Goal: Task Accomplishment & Management: Manage account settings

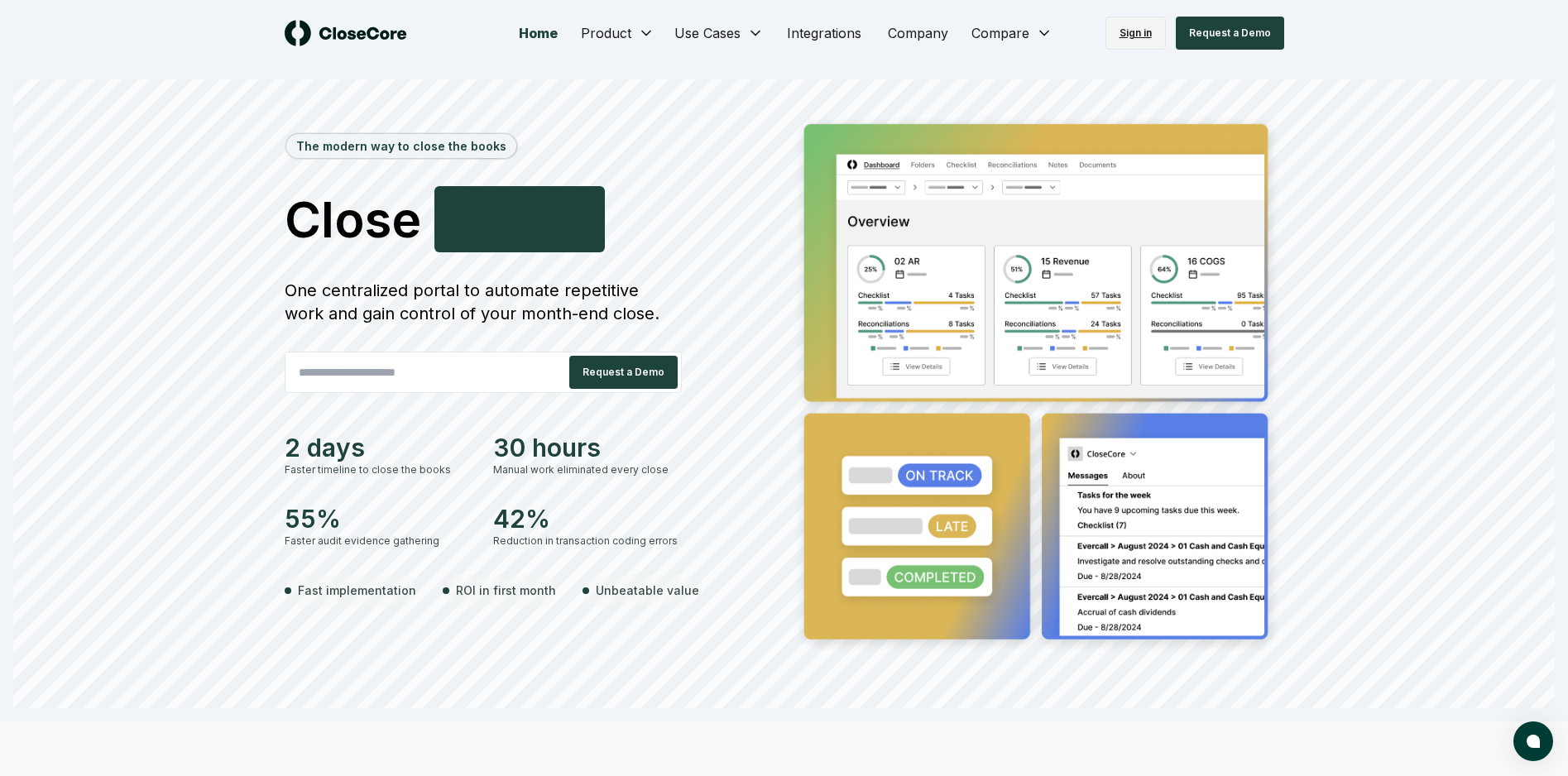
click at [1142, 33] on link "Sign in" at bounding box center [1135, 33] width 60 height 33
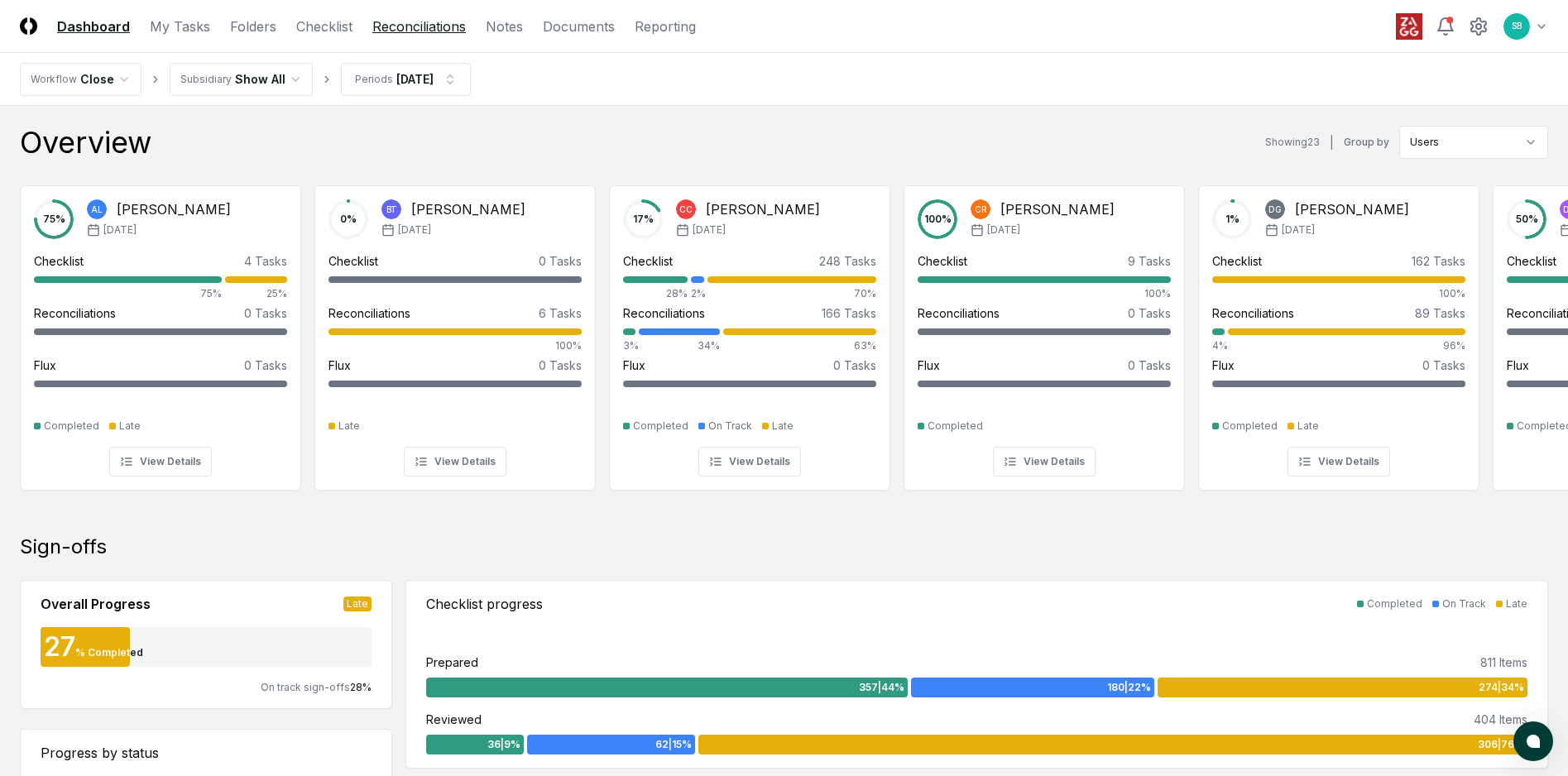
click at [393, 27] on link "Reconciliations" at bounding box center [419, 26] width 94 height 20
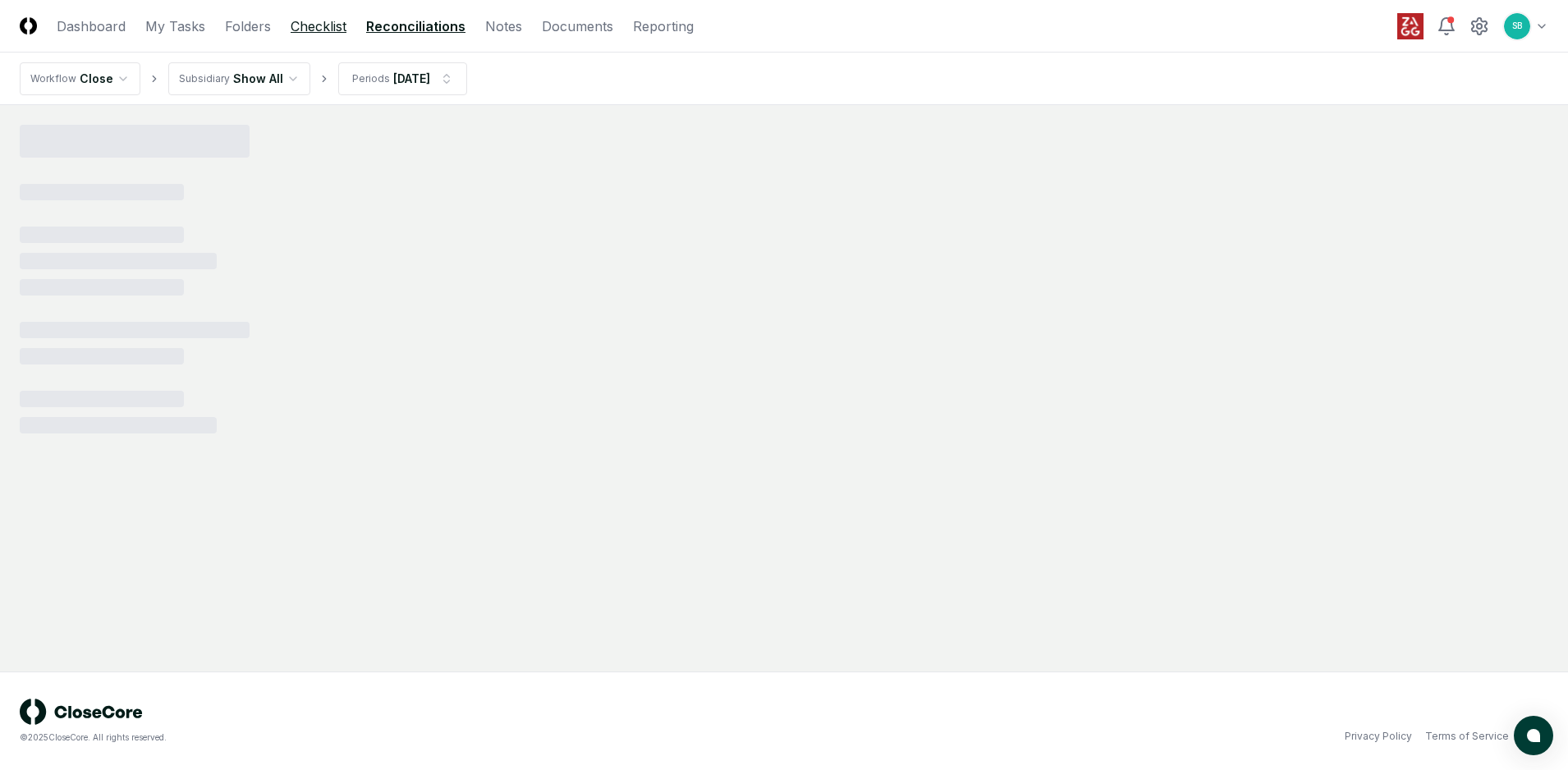
click at [318, 24] on link "Checklist" at bounding box center [318, 26] width 56 height 20
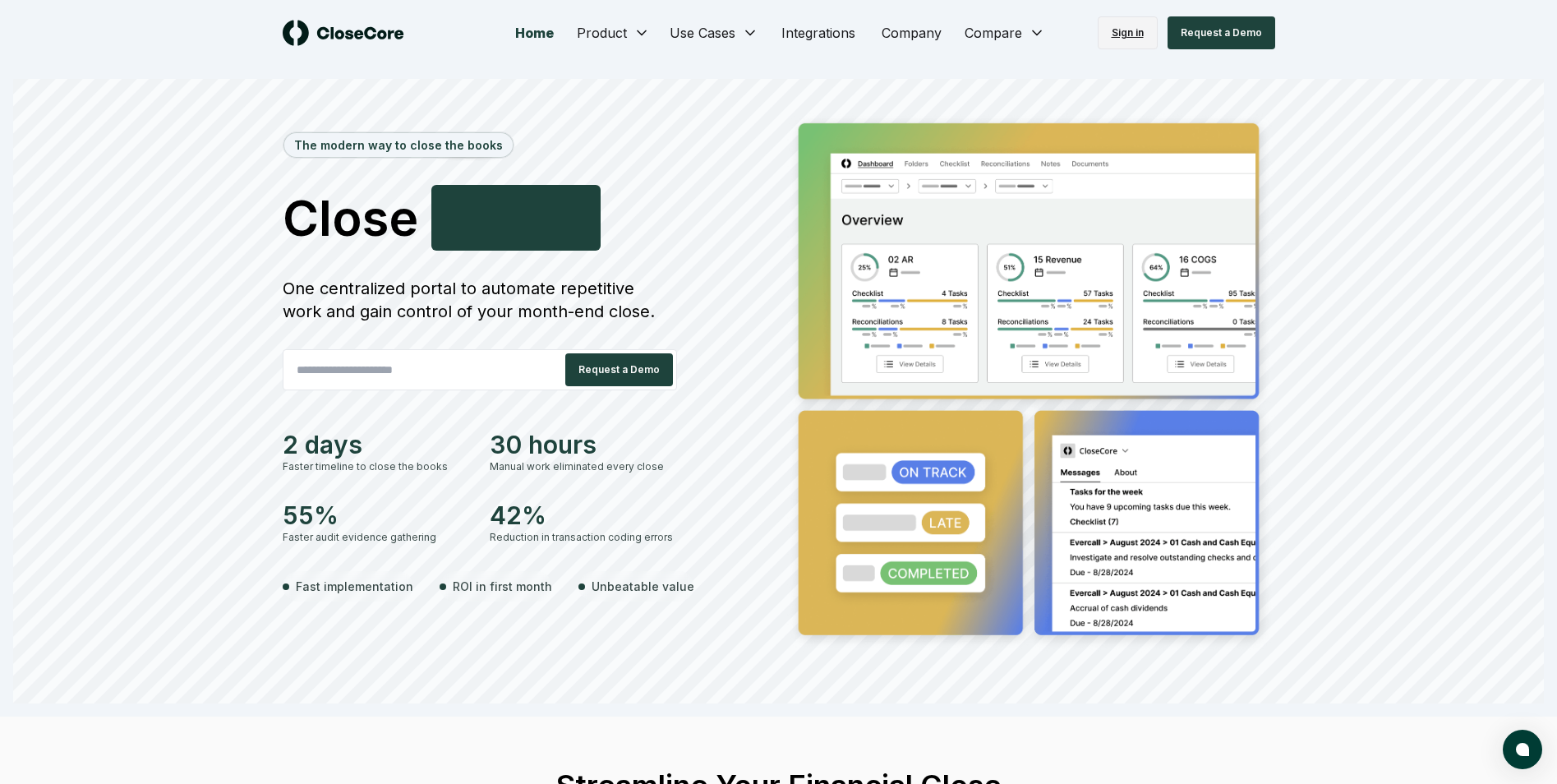
click at [1130, 23] on link "Sign in" at bounding box center [1127, 32] width 60 height 33
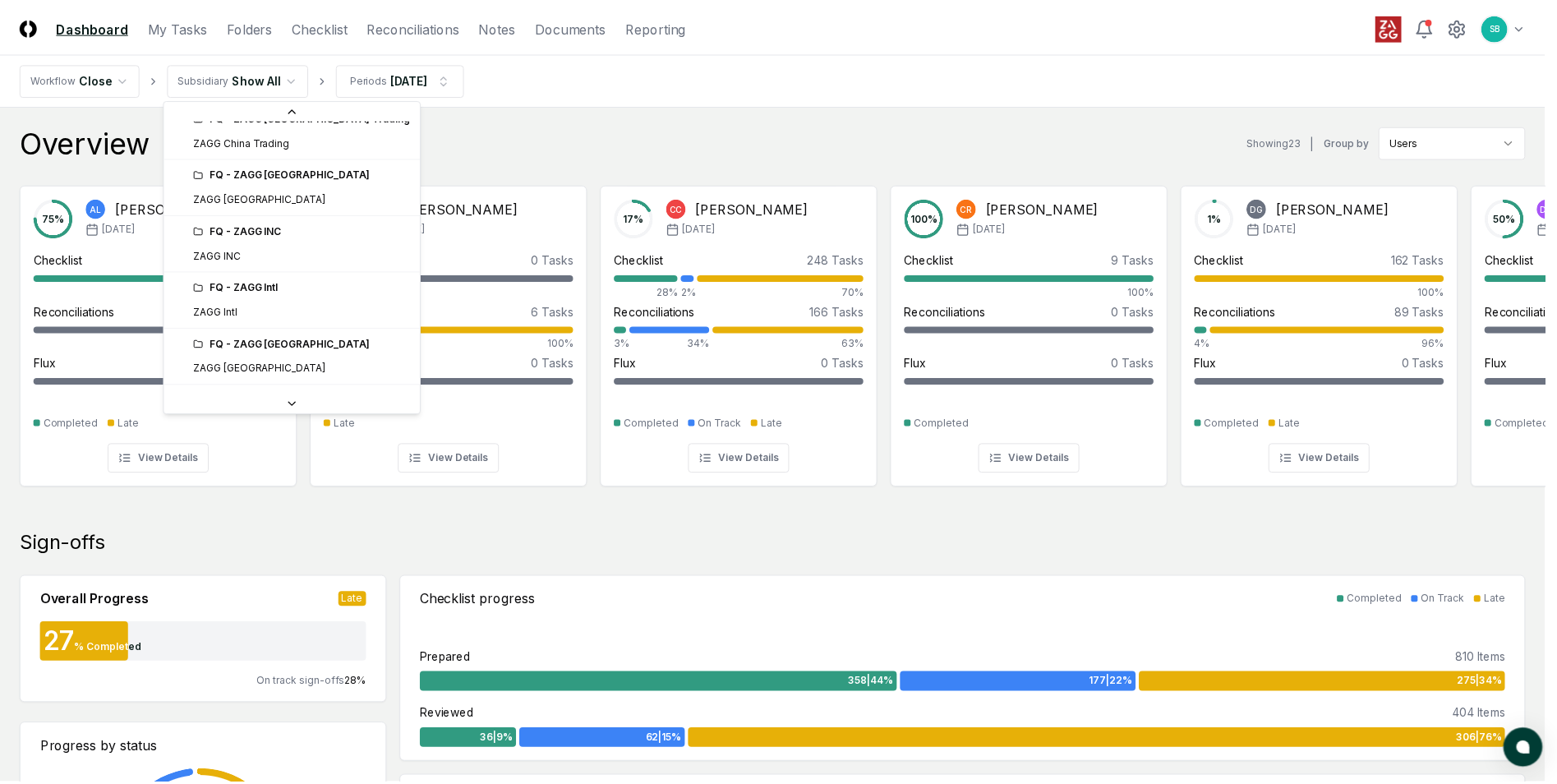
scroll to position [329, 0]
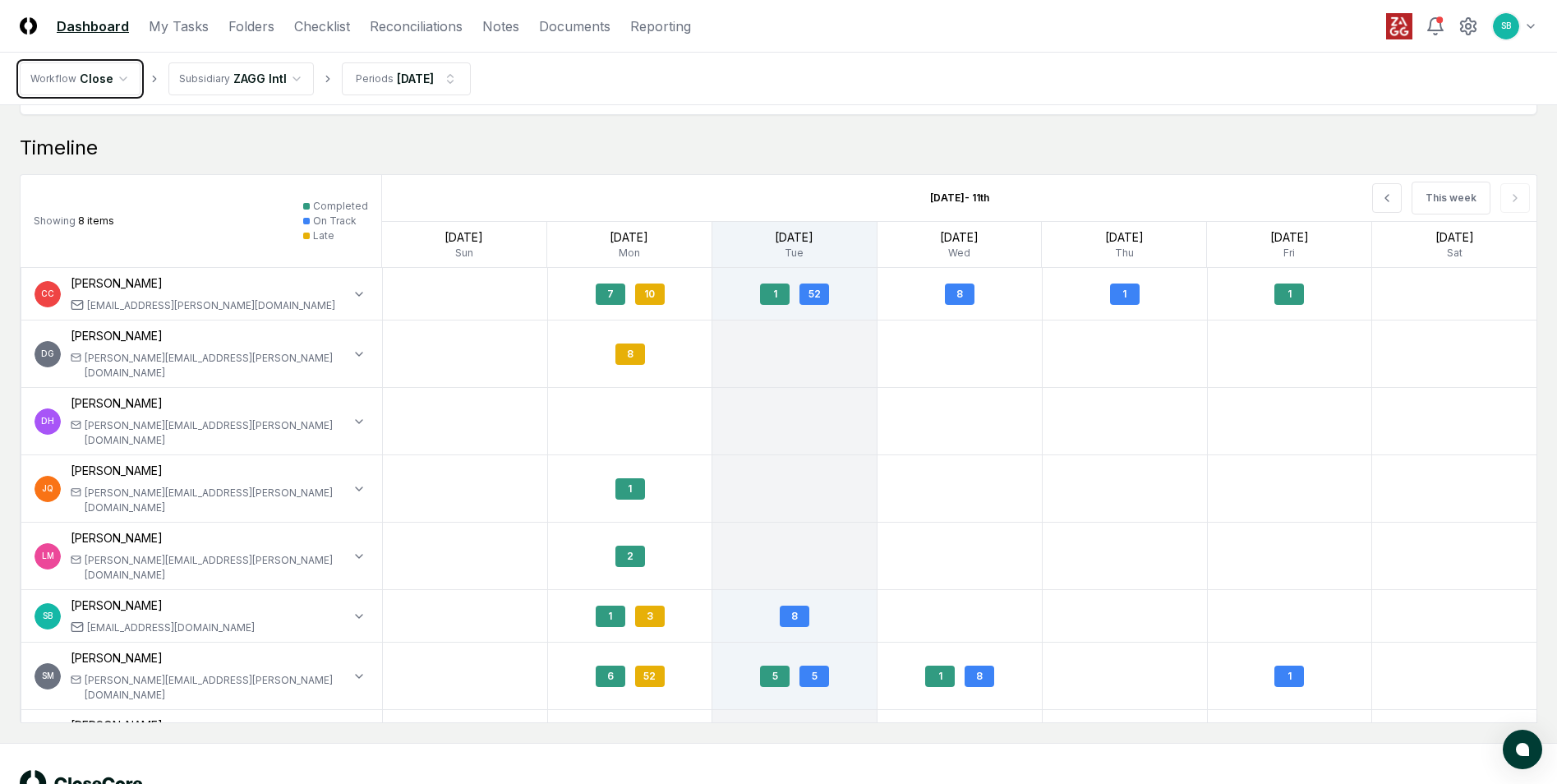
scroll to position [1314, 0]
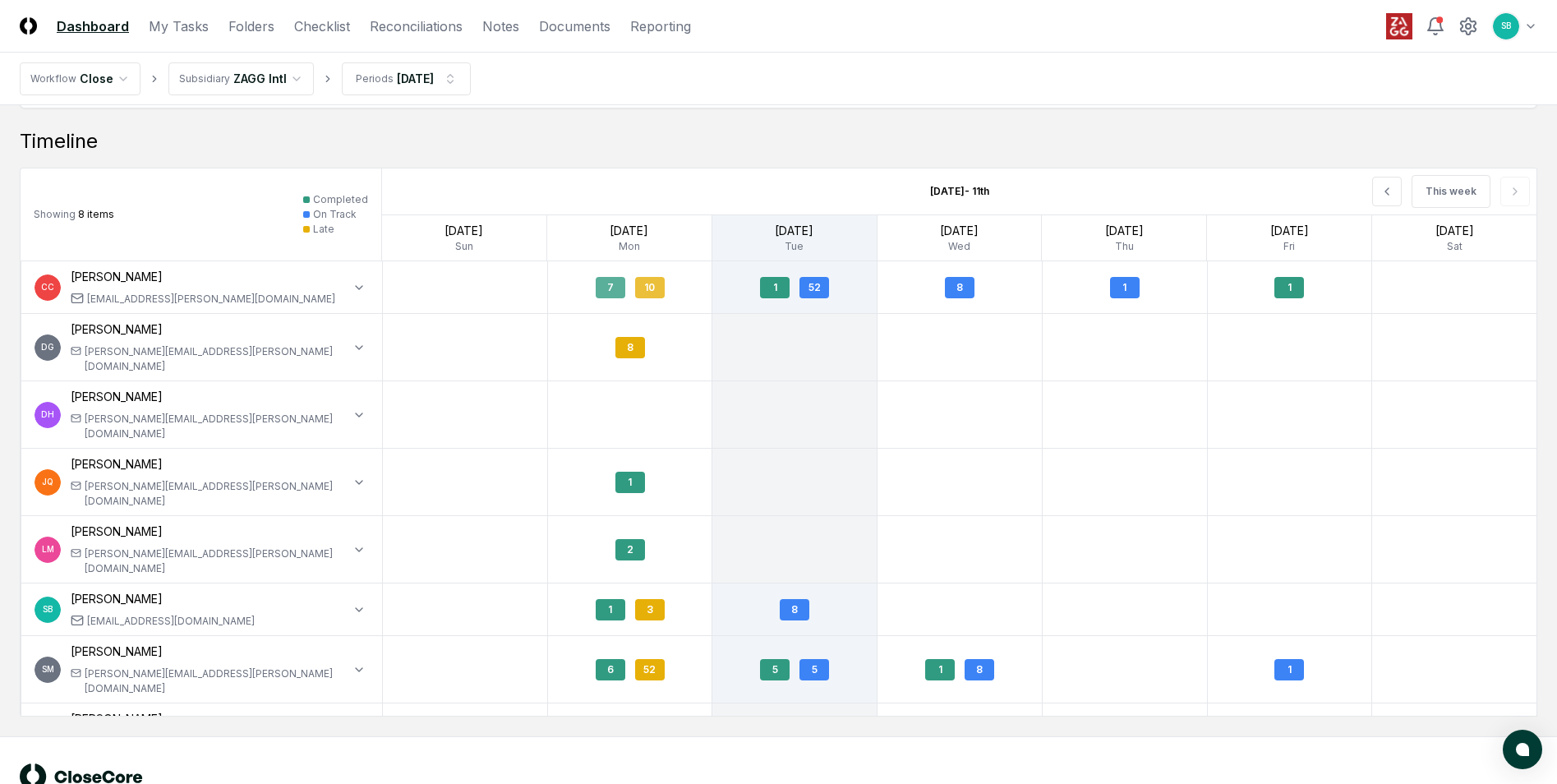
click at [653, 288] on div "10" at bounding box center [649, 287] width 29 height 21
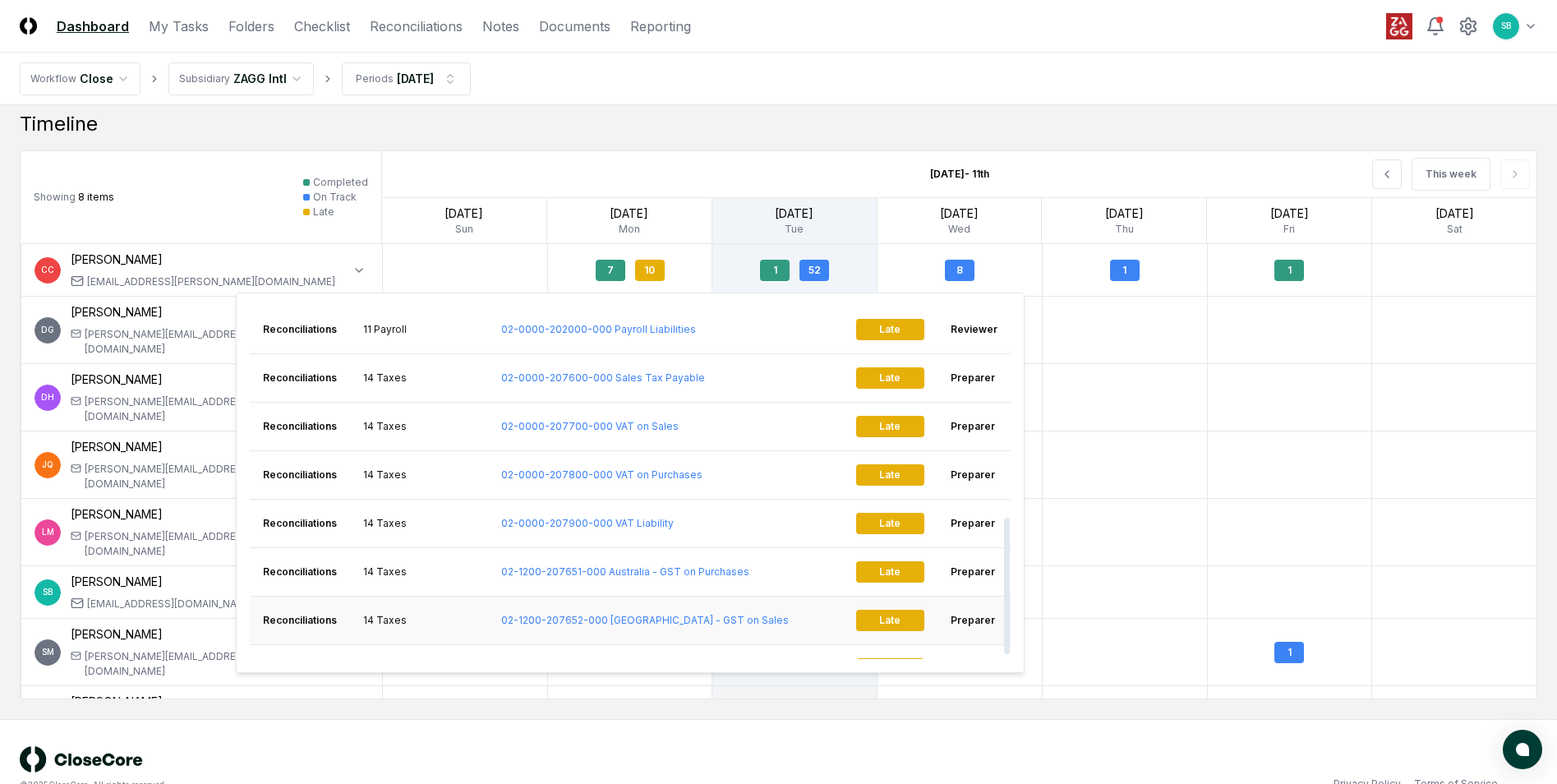
scroll to position [552, 0]
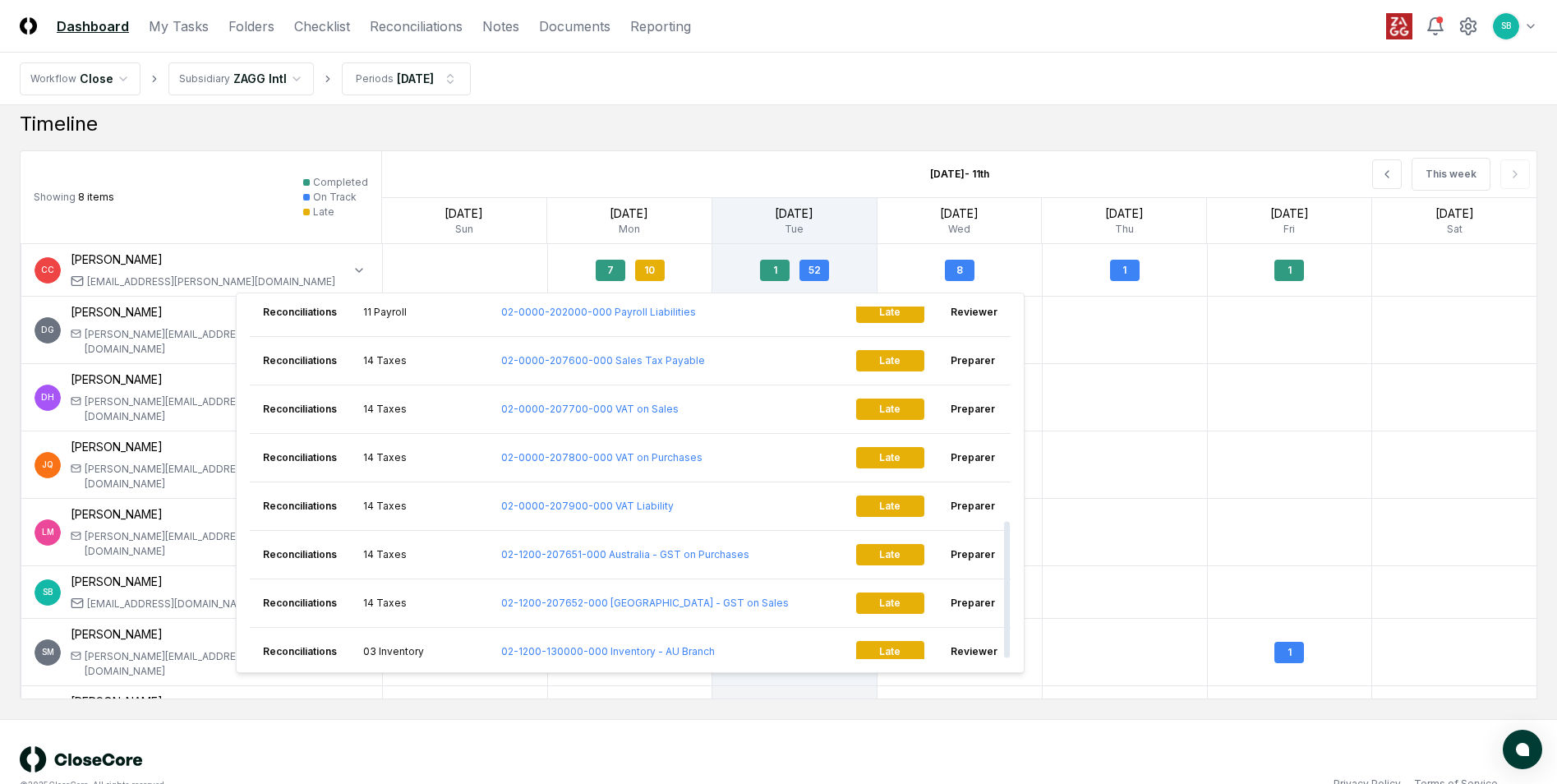
click at [1181, 431] on div at bounding box center [1125, 465] width 165 height 67
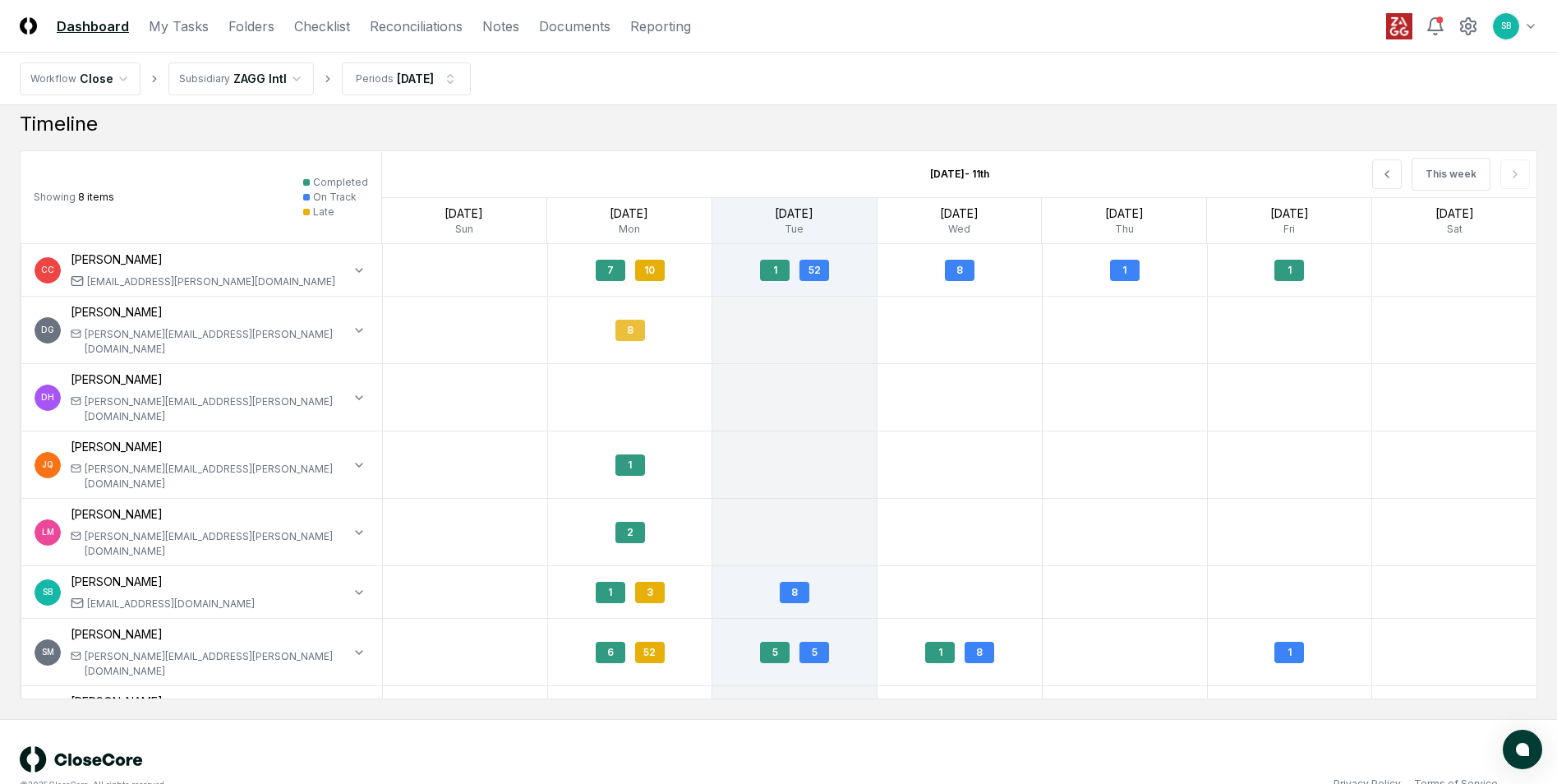
click at [627, 319] on div "8" at bounding box center [630, 330] width 29 height 21
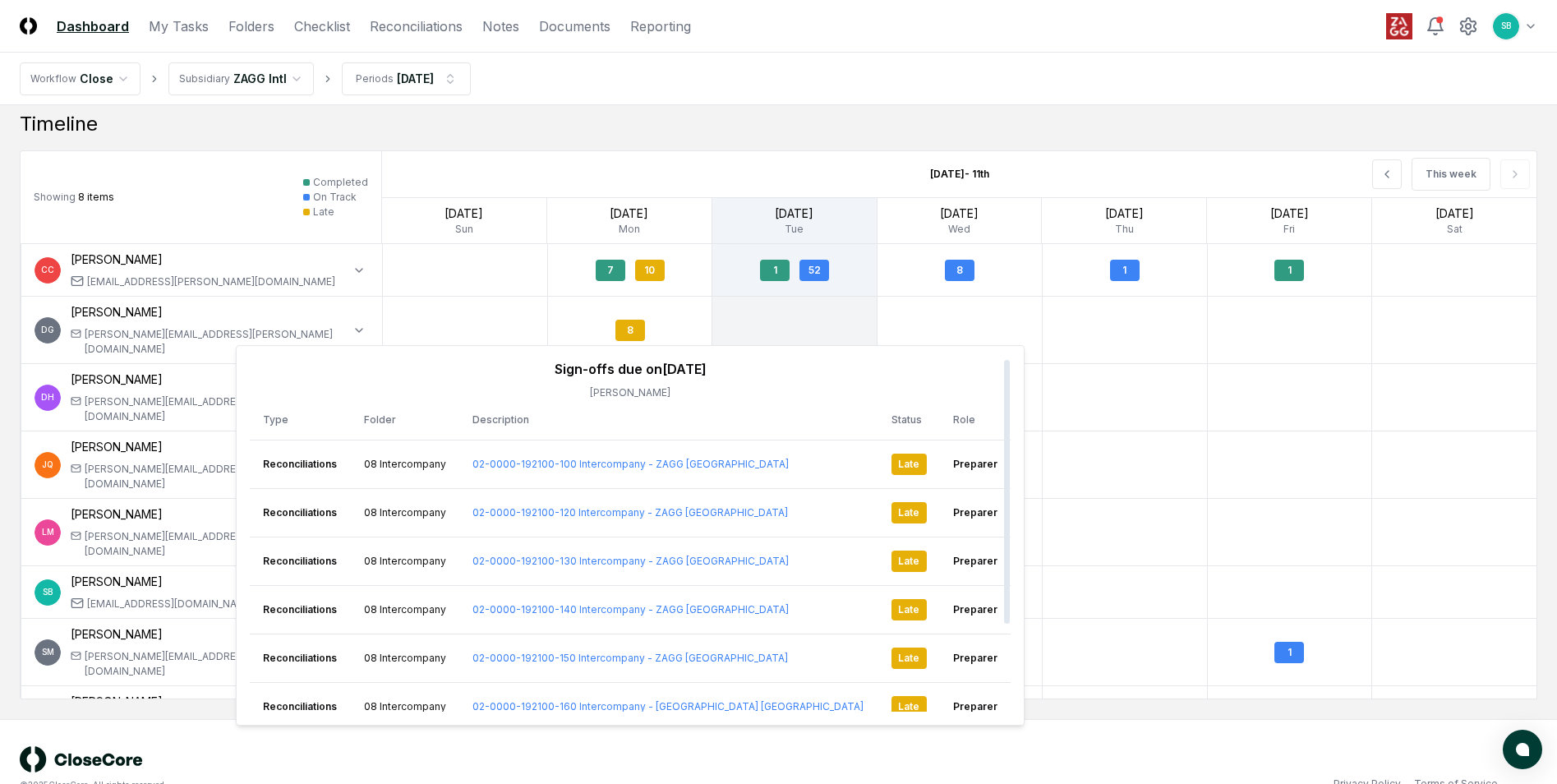
click at [1259, 445] on div at bounding box center [1291, 465] width 165 height 67
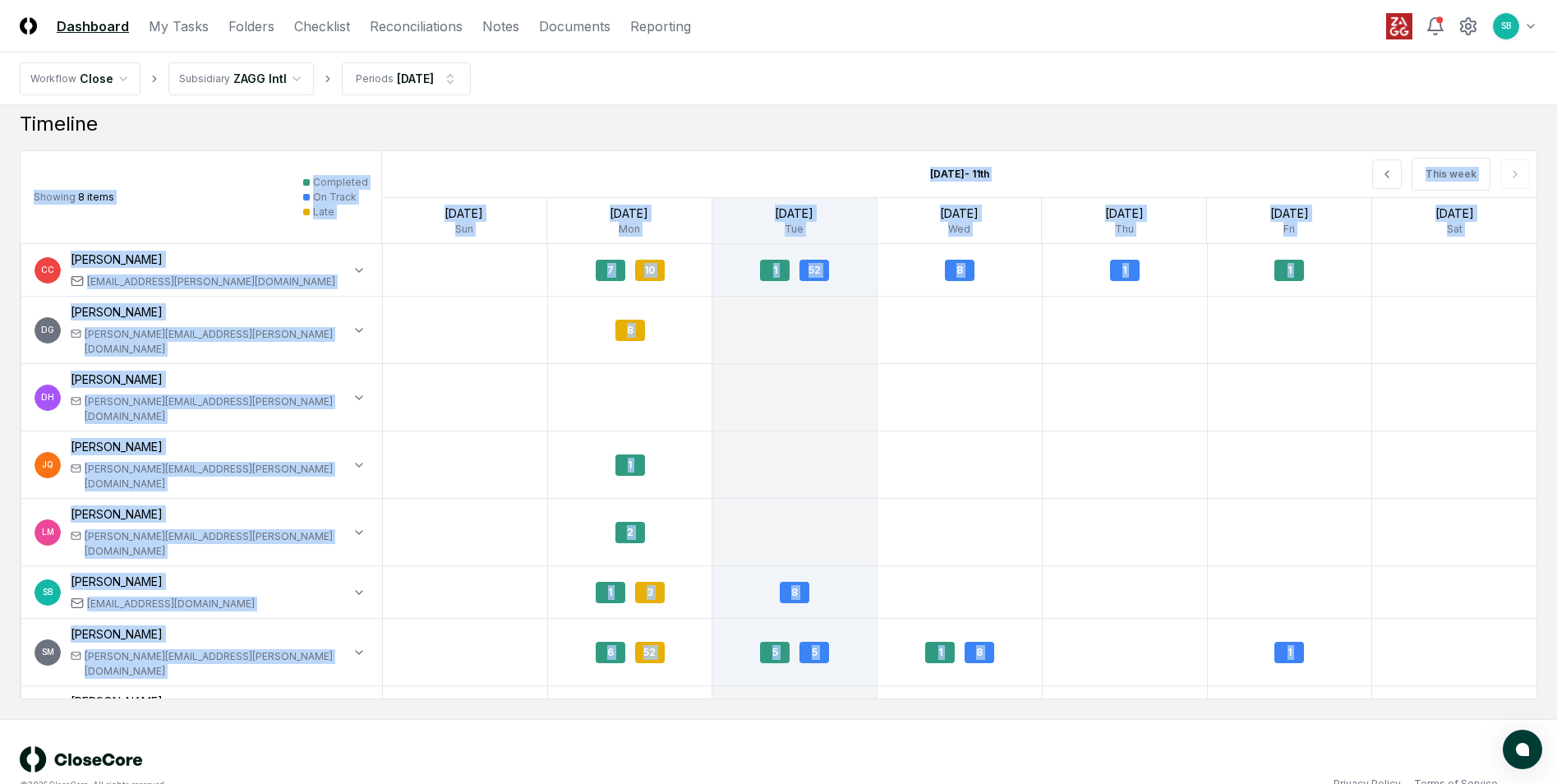
drag, startPoint x: 169, startPoint y: 680, endPoint x: 56, endPoint y: 662, distance: 114.4
click at [508, 238] on div "Oct 5 Sun" at bounding box center [465, 220] width 165 height 46
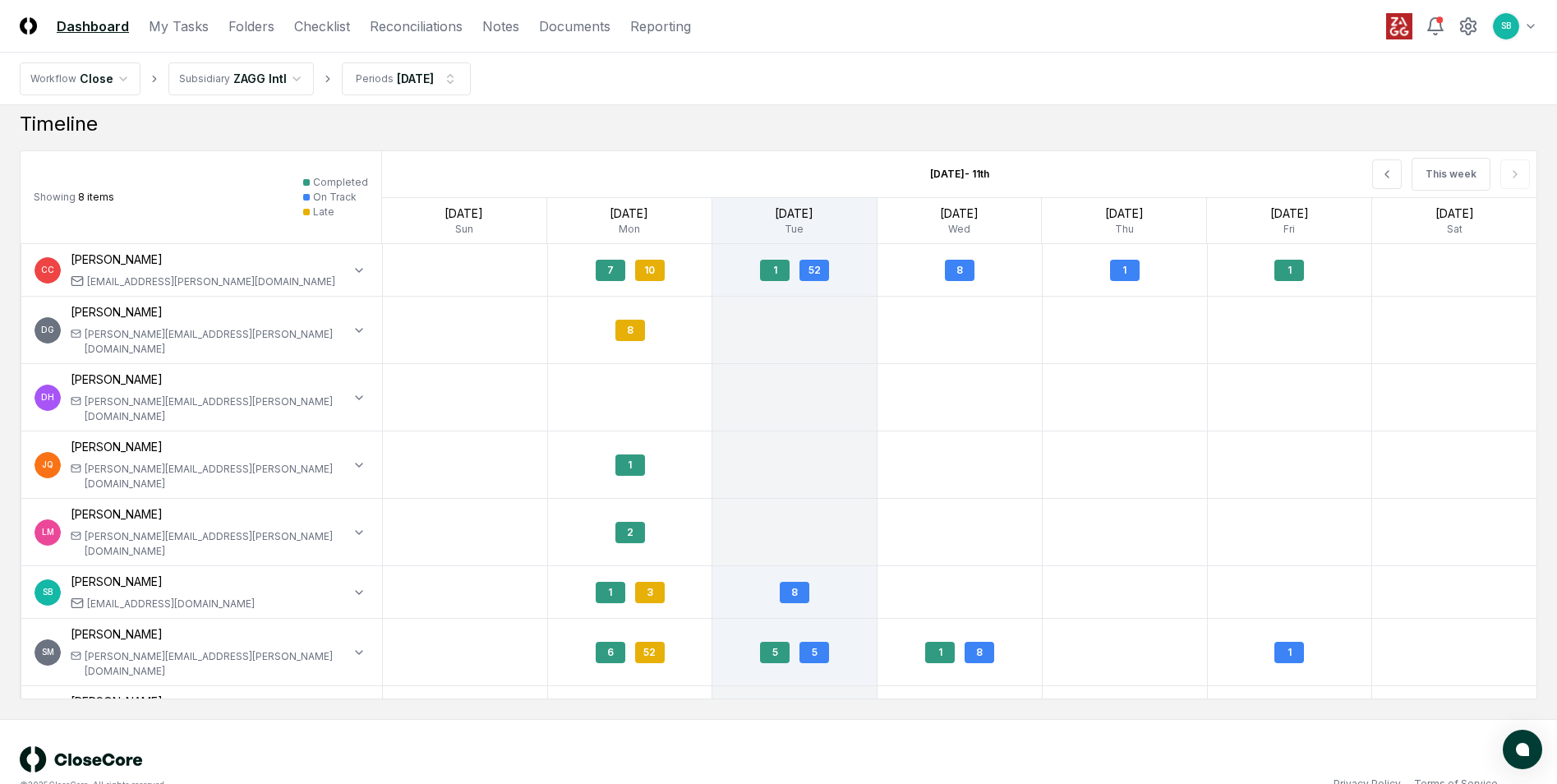
click at [445, 431] on div at bounding box center [466, 465] width 165 height 67
drag, startPoint x: 433, startPoint y: 258, endPoint x: 663, endPoint y: 262, distance: 230.0
click at [663, 262] on div "7 10 1 52 8 1 1" at bounding box center [960, 270] width 1155 height 51
click at [991, 499] on div at bounding box center [960, 532] width 165 height 67
click at [1398, 168] on button at bounding box center [1387, 174] width 29 height 29
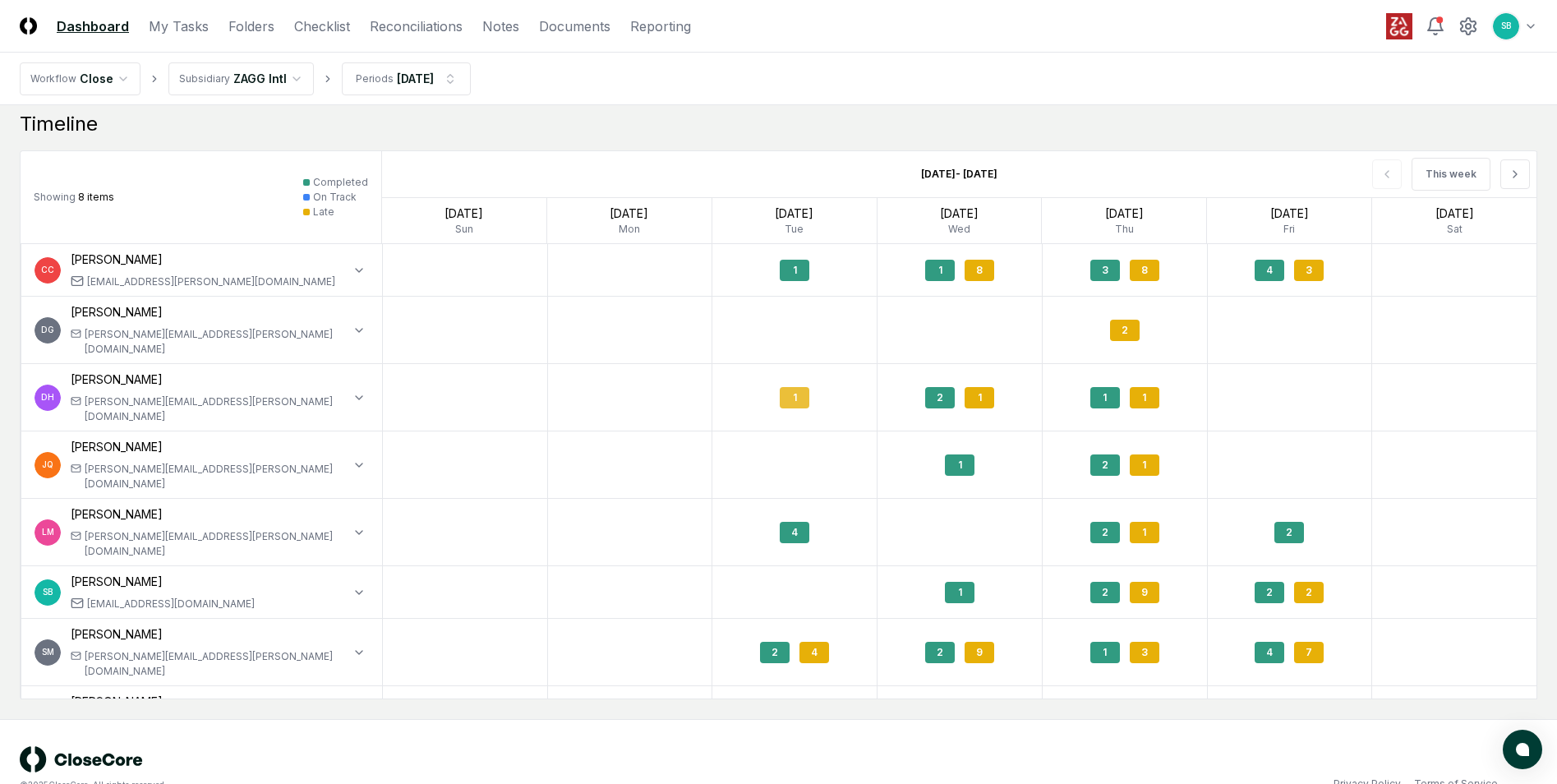
click at [802, 387] on div "1" at bounding box center [794, 397] width 29 height 21
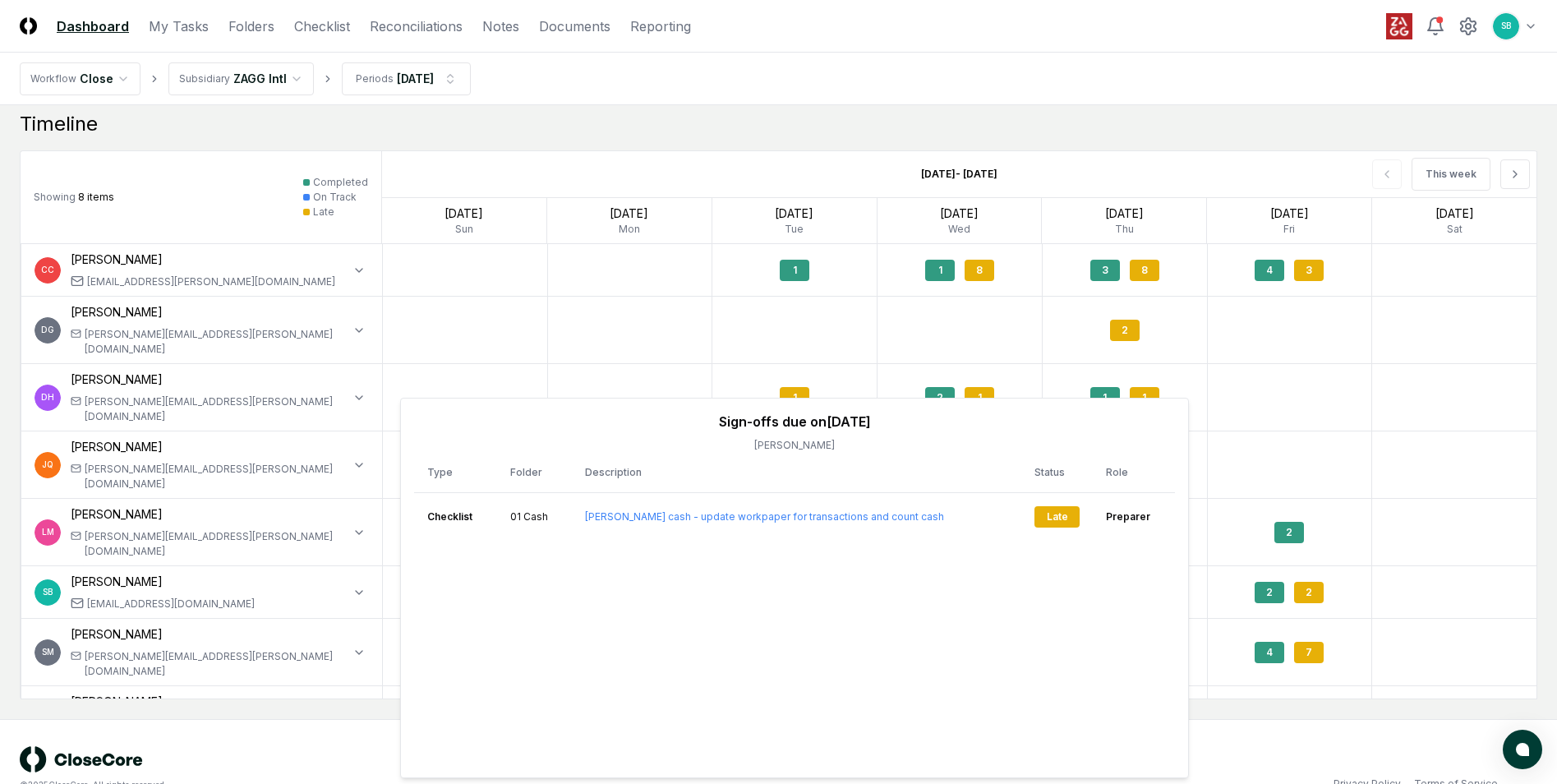
click at [863, 317] on div at bounding box center [796, 330] width 165 height 67
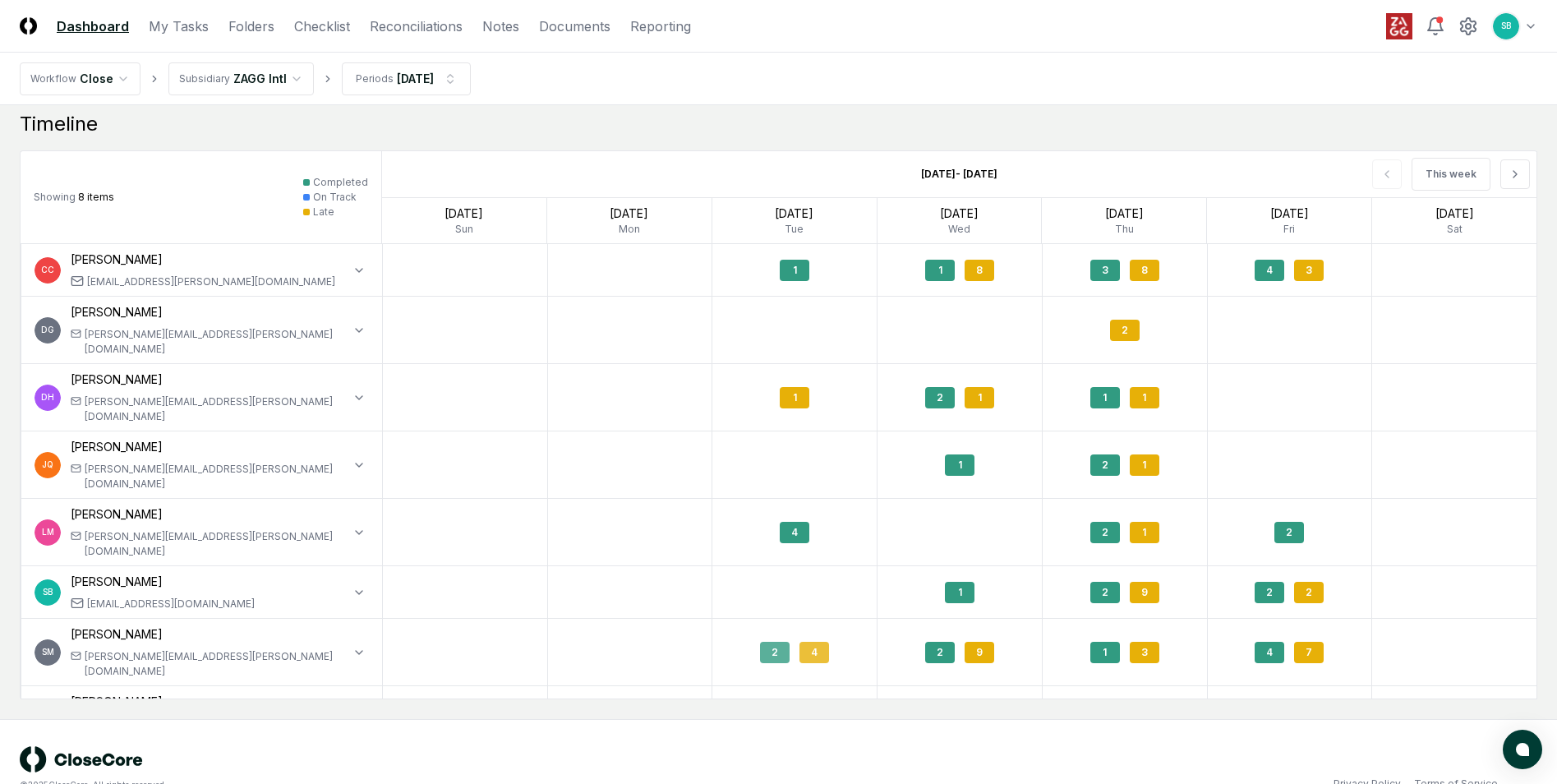
click at [822, 641] on div "4" at bounding box center [814, 652] width 29 height 21
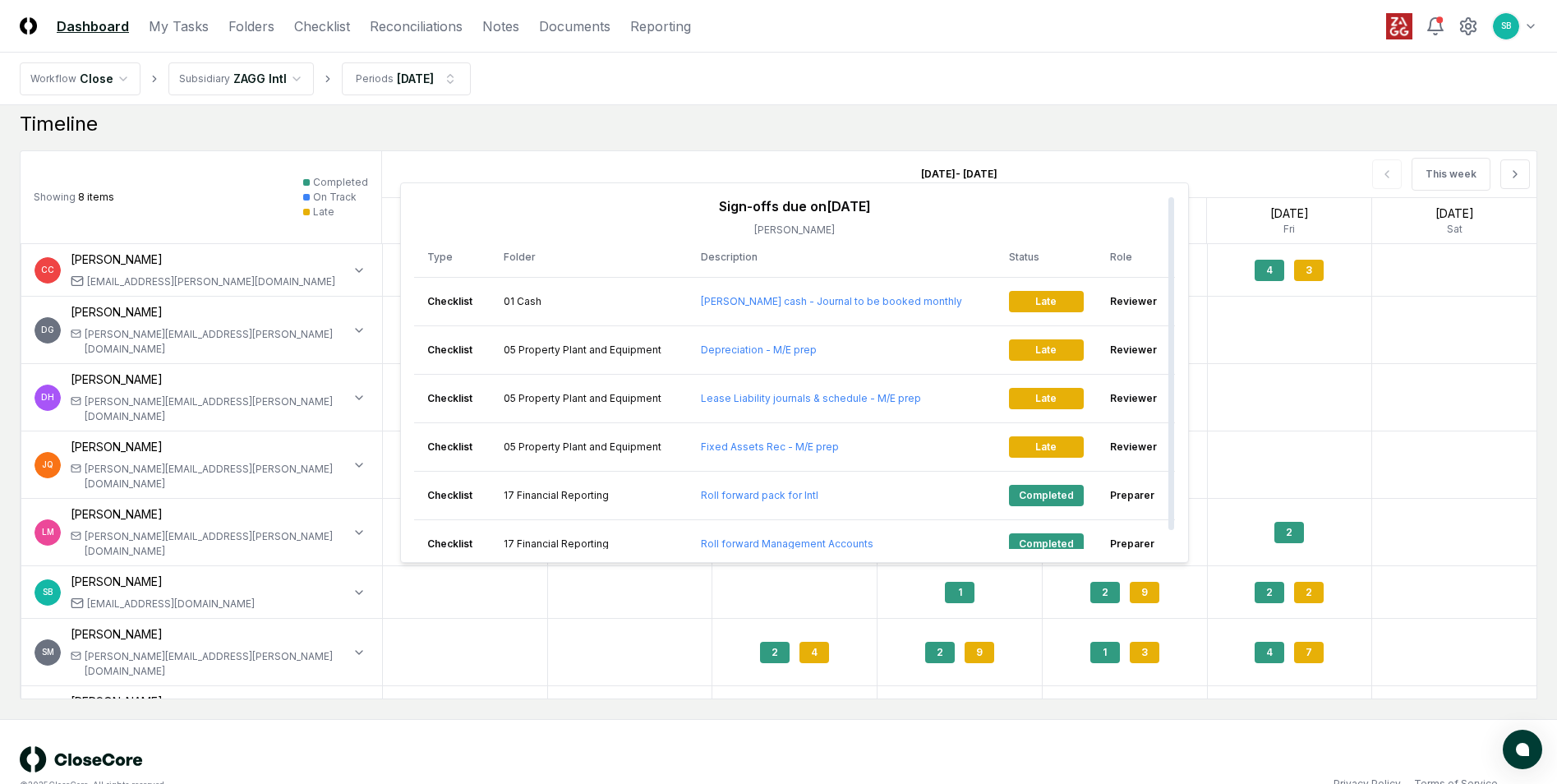
click at [666, 686] on div at bounding box center [631, 719] width 165 height 67
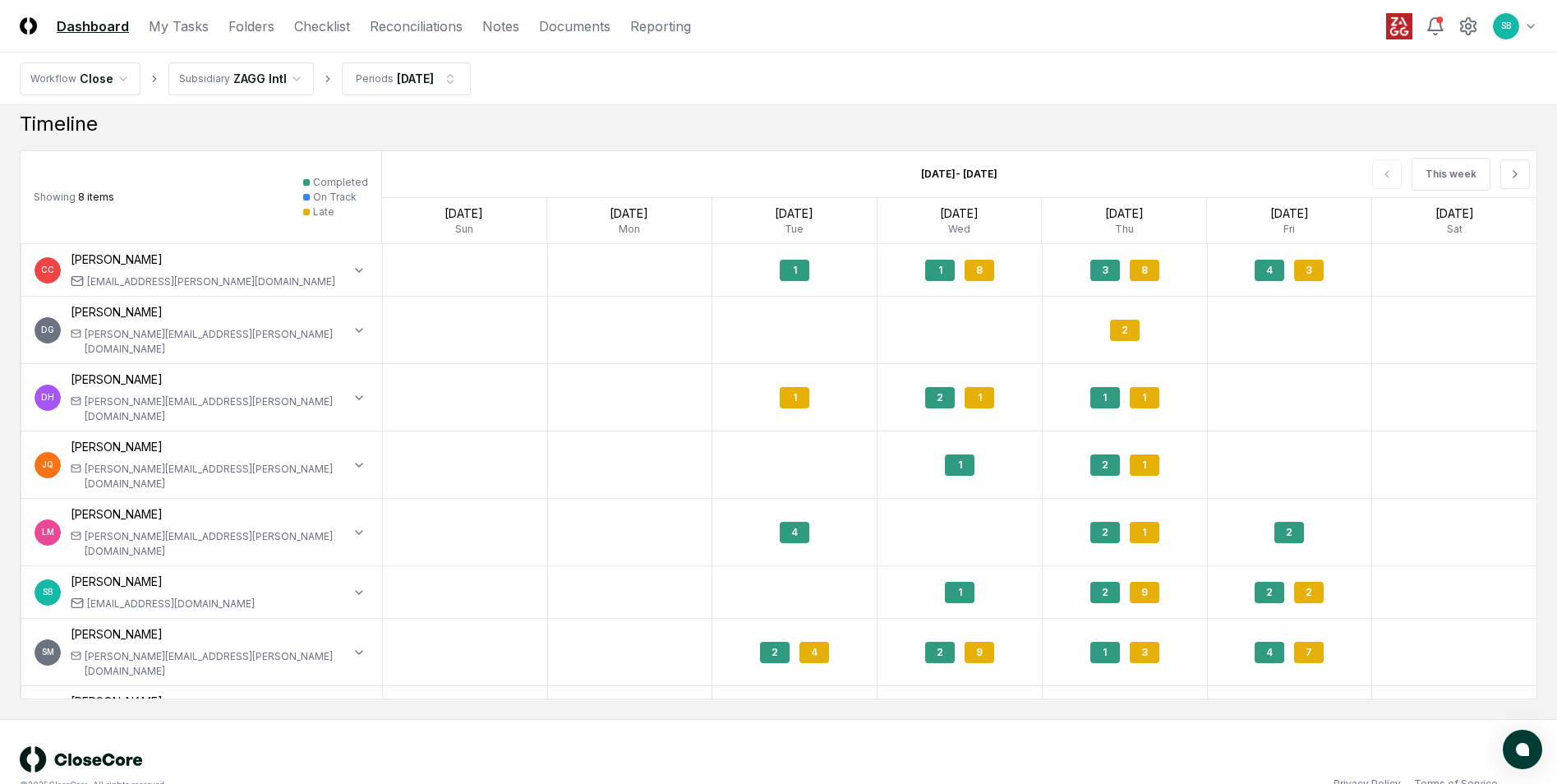
click at [784, 709] on div "3" at bounding box center [794, 719] width 29 height 21
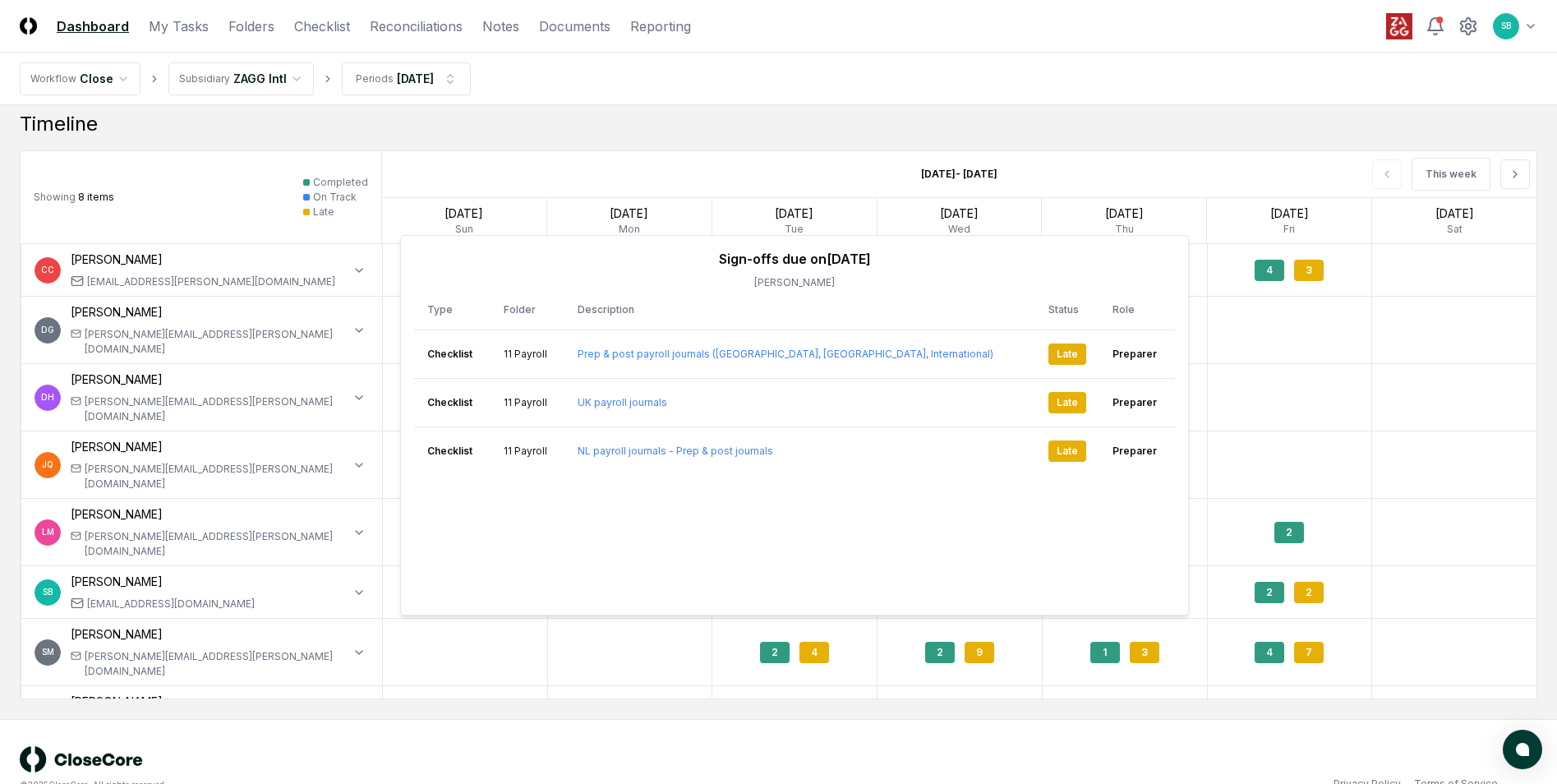
click at [1347, 364] on div at bounding box center [1291, 397] width 165 height 67
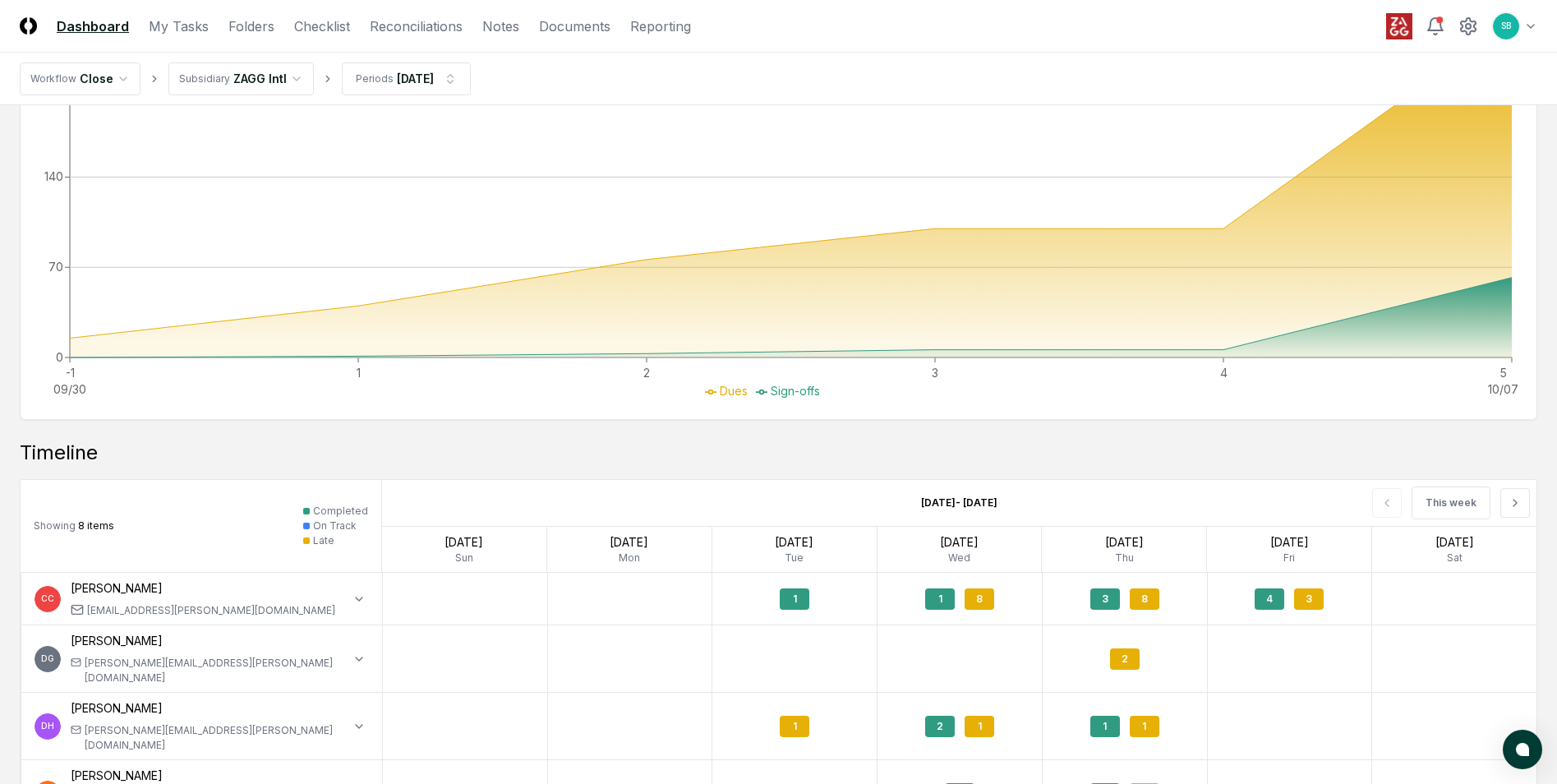
scroll to position [1250, 0]
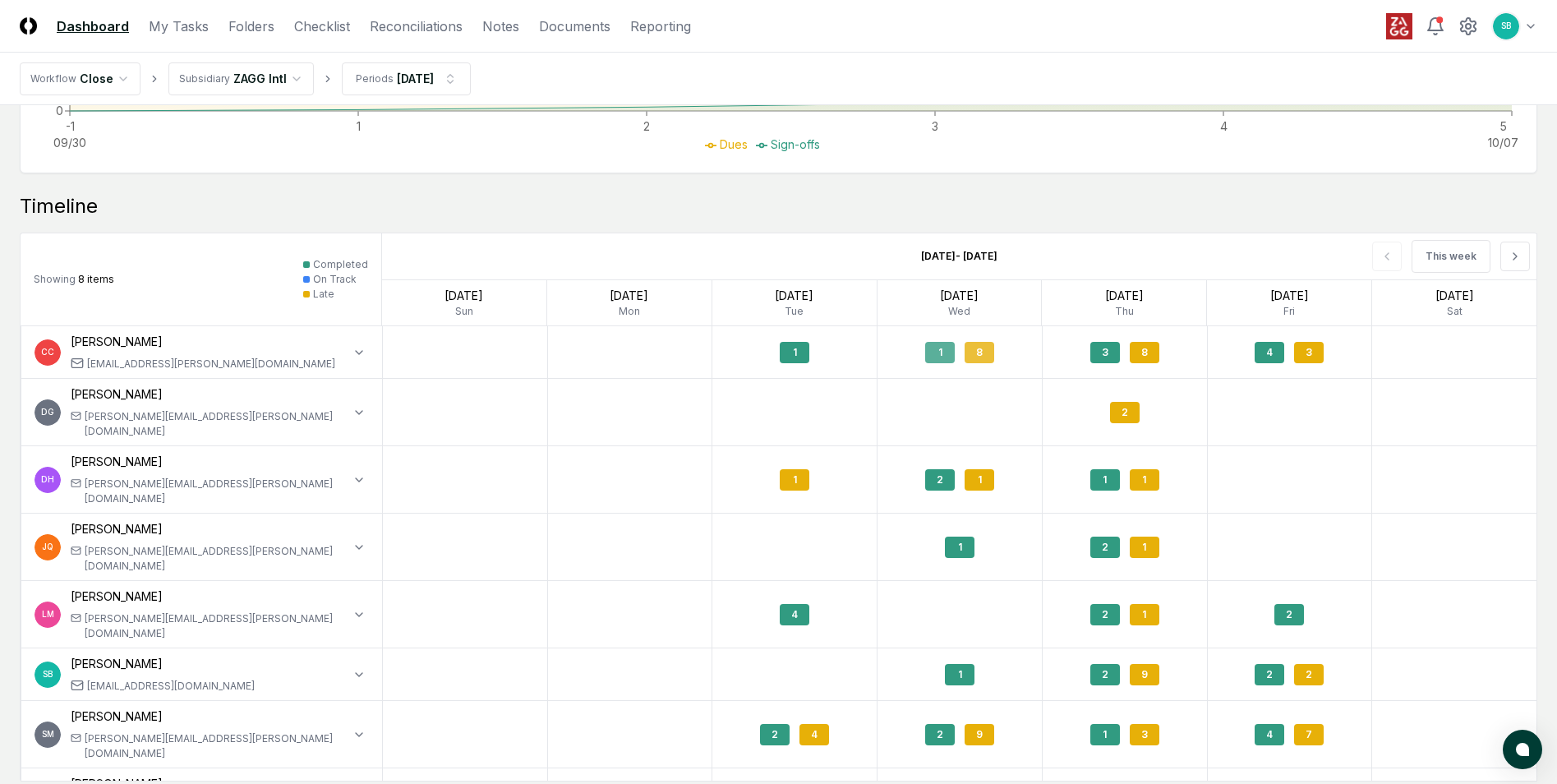
click at [987, 353] on div "8" at bounding box center [979, 353] width 29 height 21
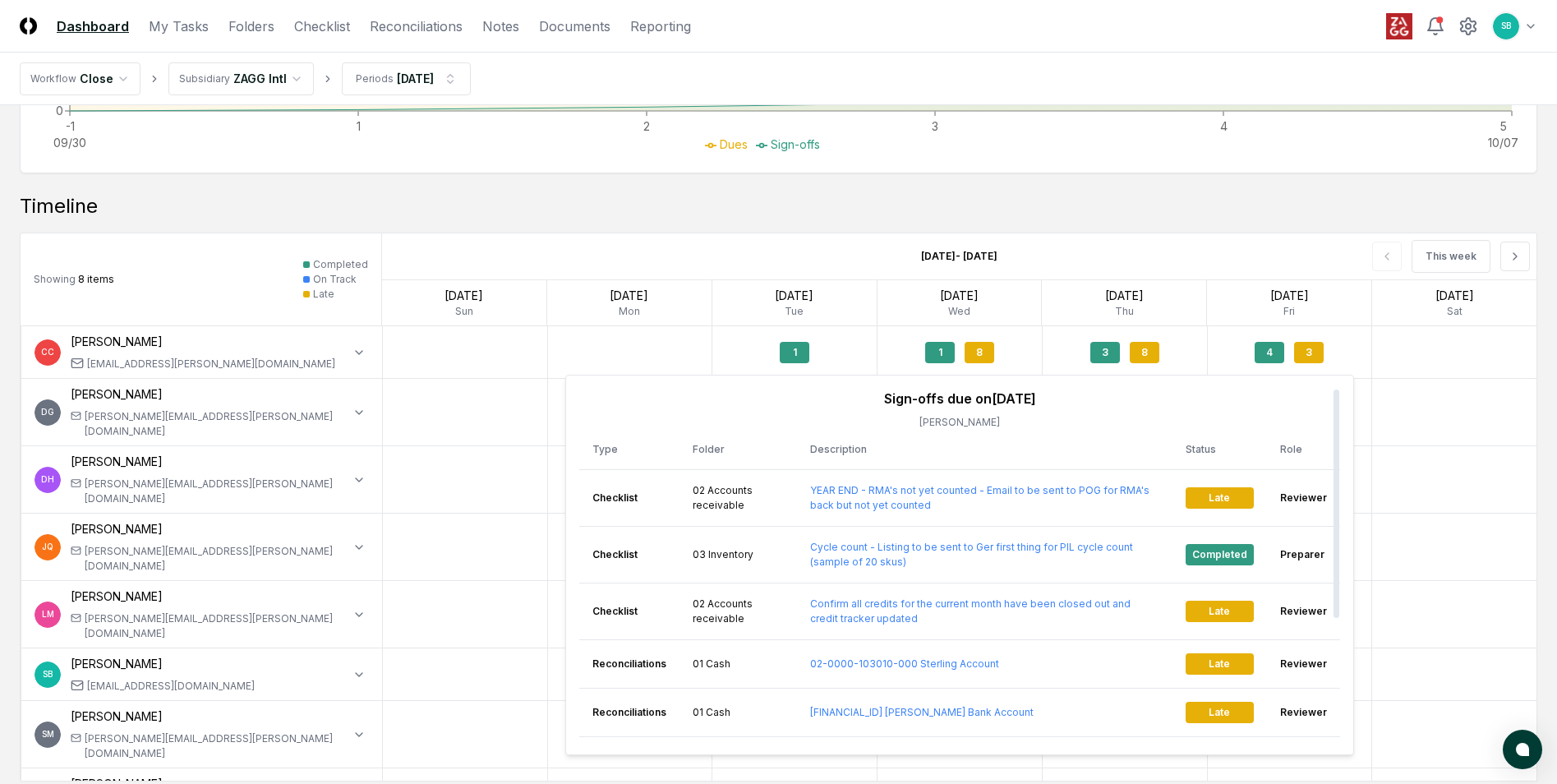
click at [1415, 585] on div at bounding box center [1455, 614] width 165 height 67
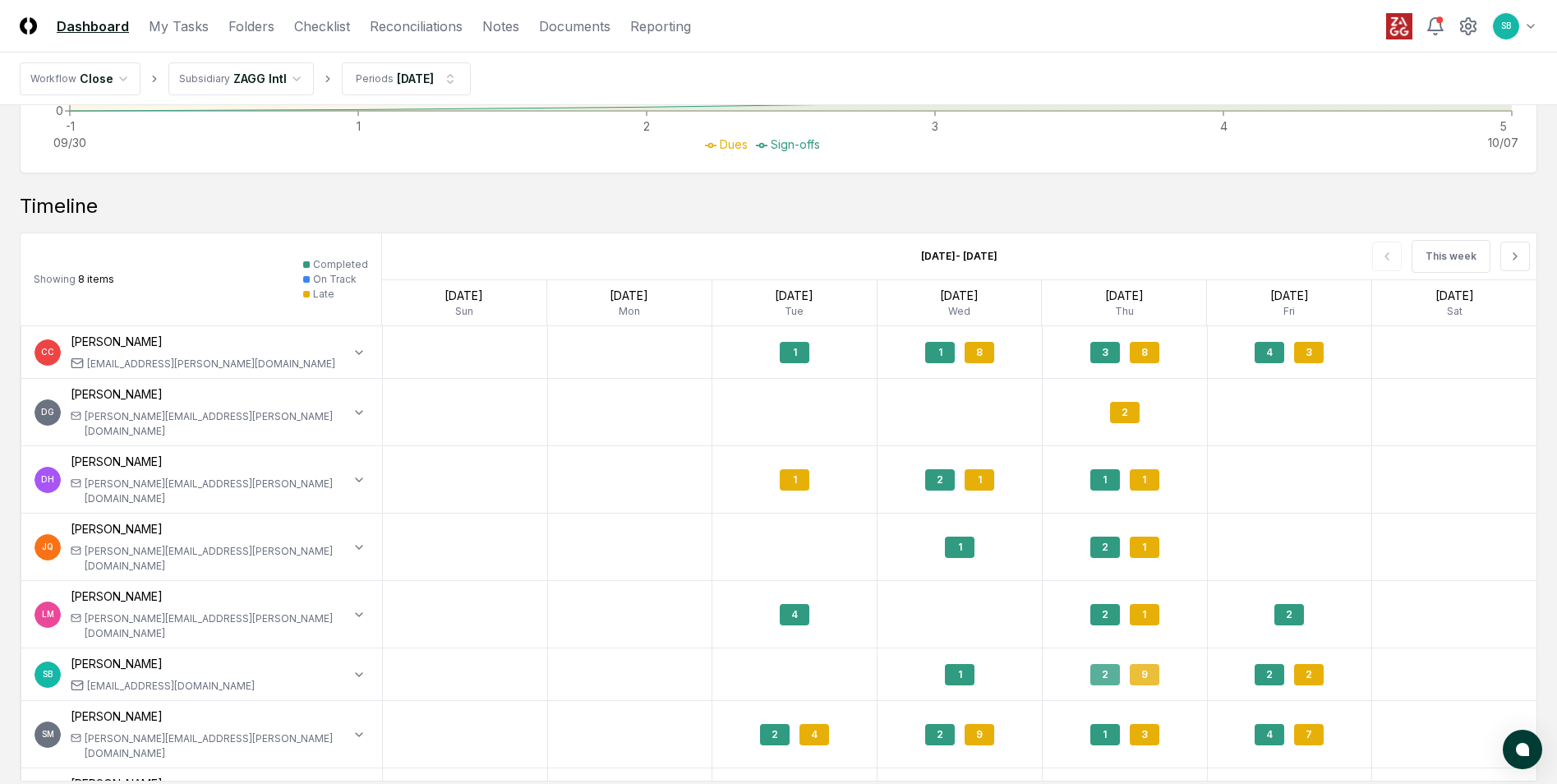
click at [1143, 664] on div "9" at bounding box center [1144, 675] width 29 height 21
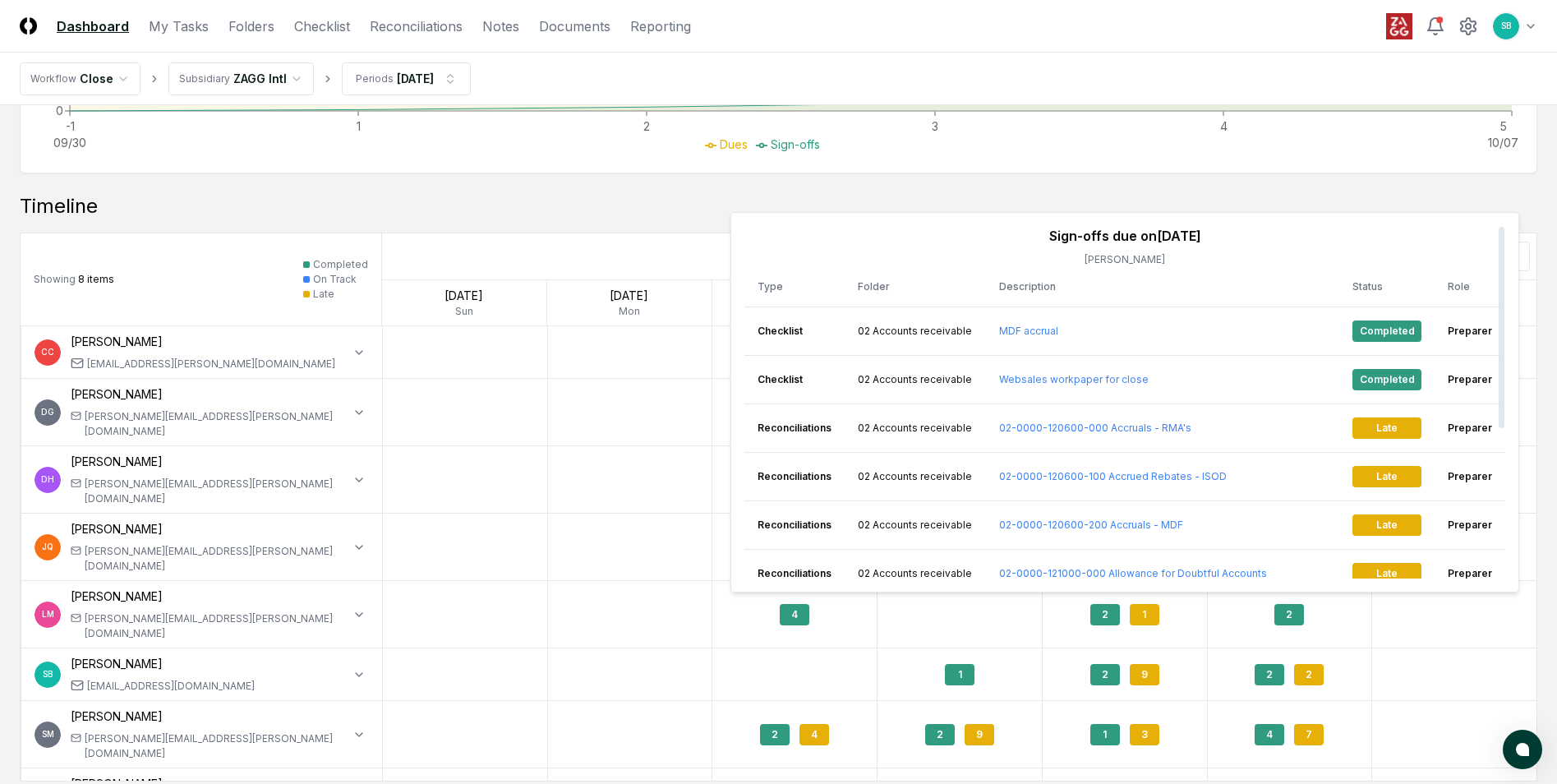
click at [1392, 700] on div at bounding box center [1455, 734] width 165 height 67
